Goal: Find contact information: Find contact information

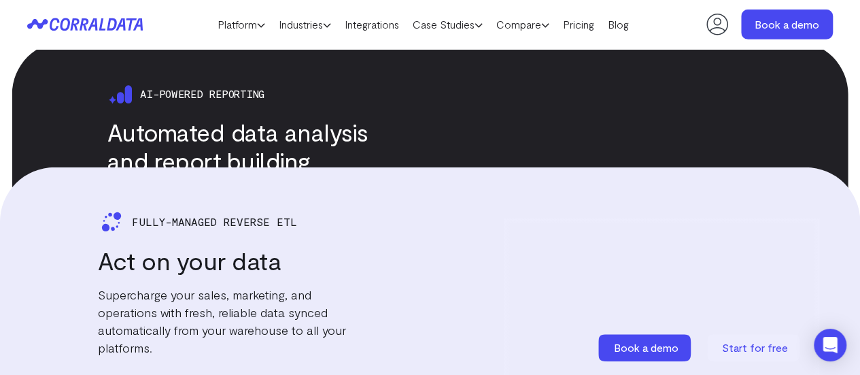
scroll to position [1717, 0]
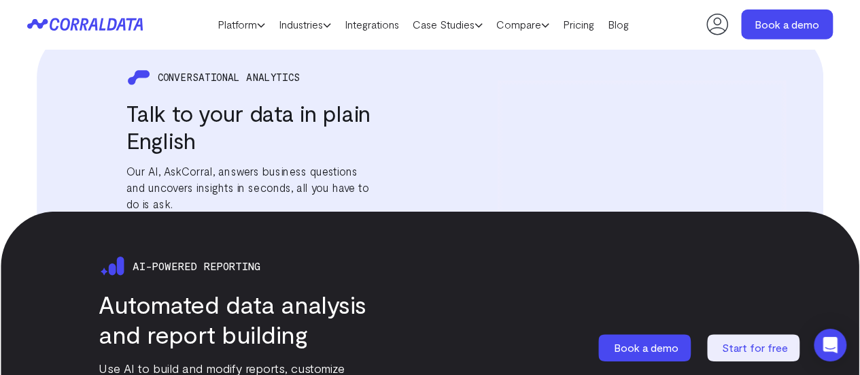
click at [706, 24] on icon at bounding box center [717, 25] width 22 height 22
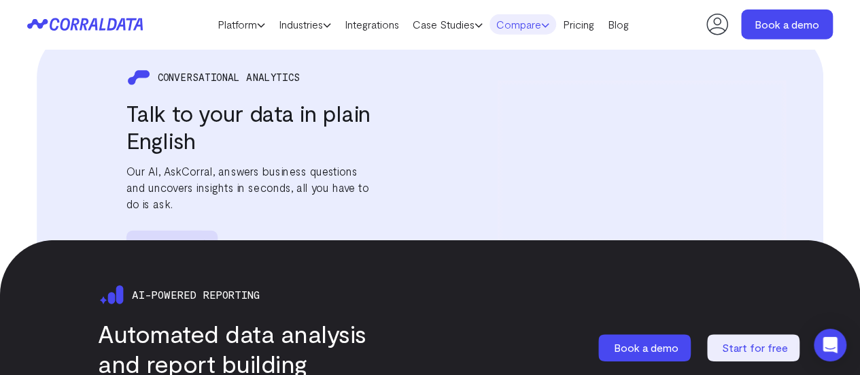
scroll to position [1717, 0]
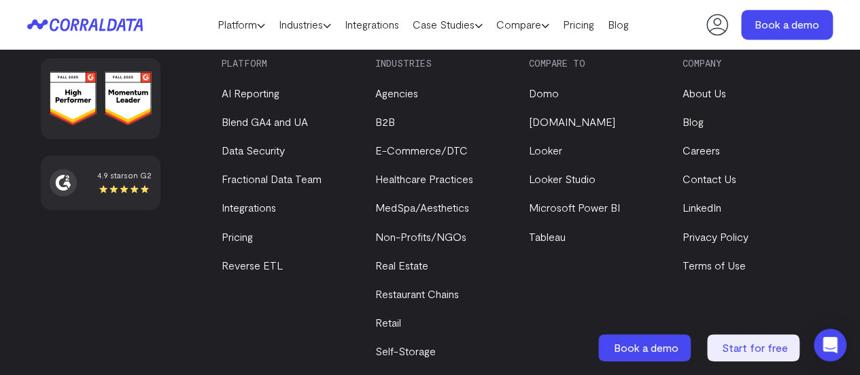
scroll to position [1059, 0]
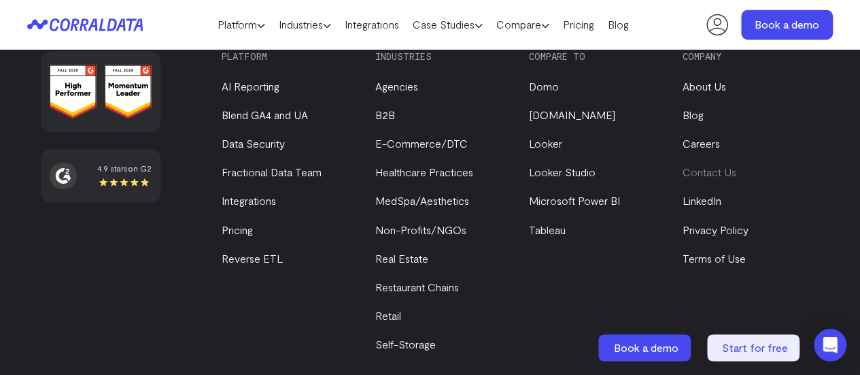
click at [719, 178] on link "Contact Us" at bounding box center [709, 171] width 54 height 13
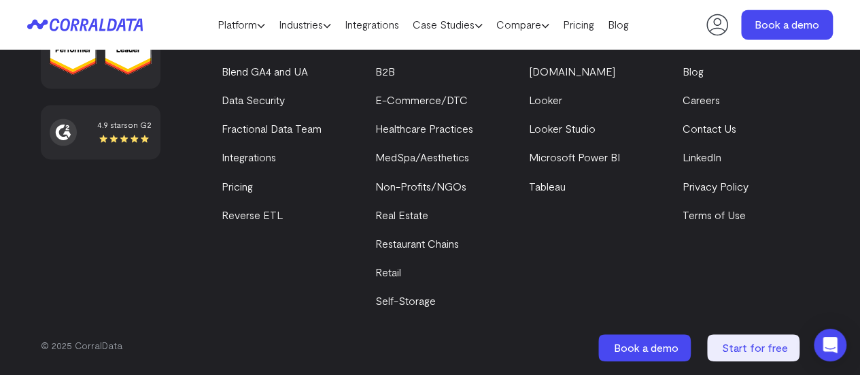
scroll to position [1118, 0]
